Goal: Navigation & Orientation: Find specific page/section

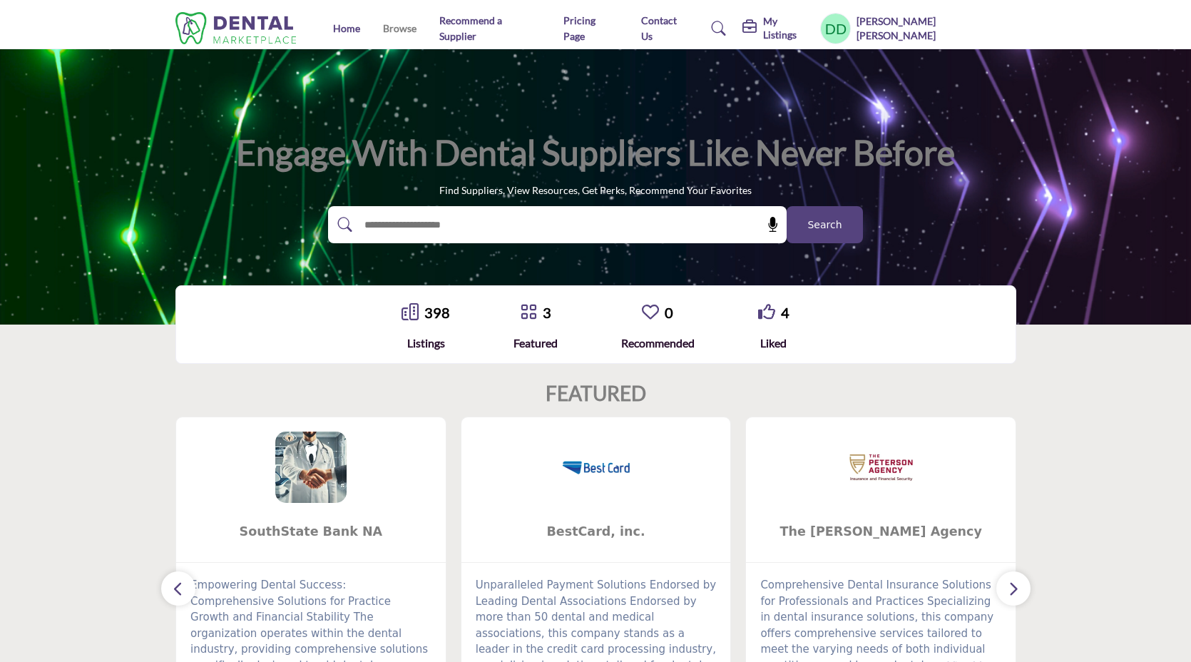
click at [402, 31] on link "Browse" at bounding box center [400, 28] width 34 height 12
